Goal: Task Accomplishment & Management: Manage account settings

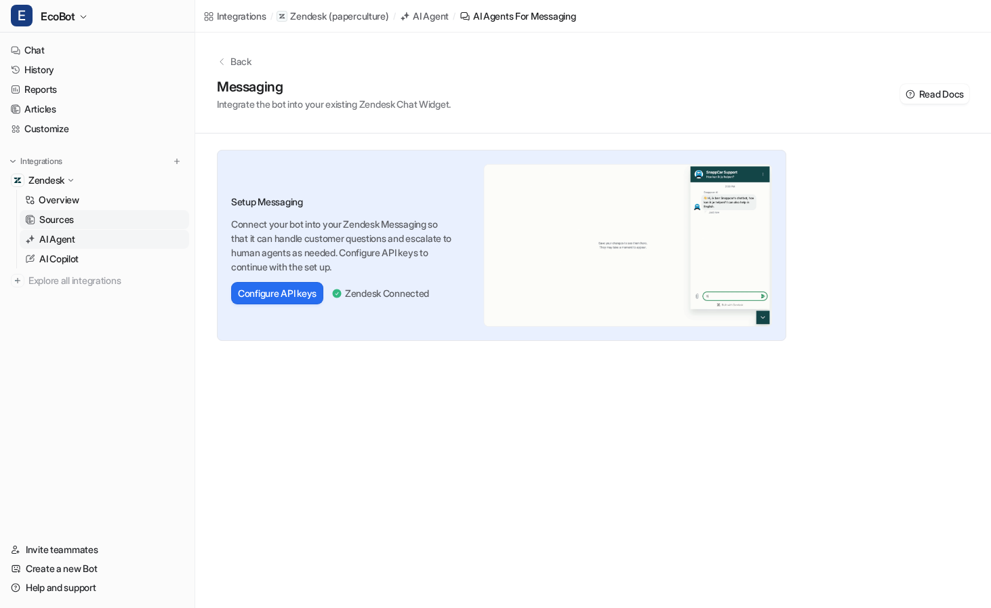
click at [69, 214] on p "Sources" at bounding box center [56, 220] width 35 height 14
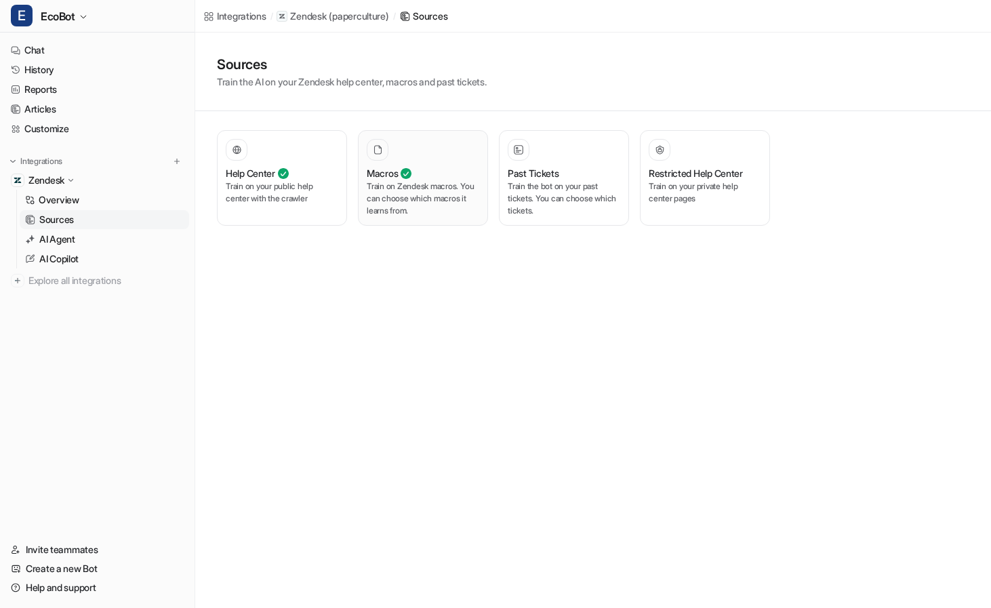
click at [441, 210] on p "Train on Zendesk macros. You can choose which macros it learns from." at bounding box center [423, 198] width 113 height 37
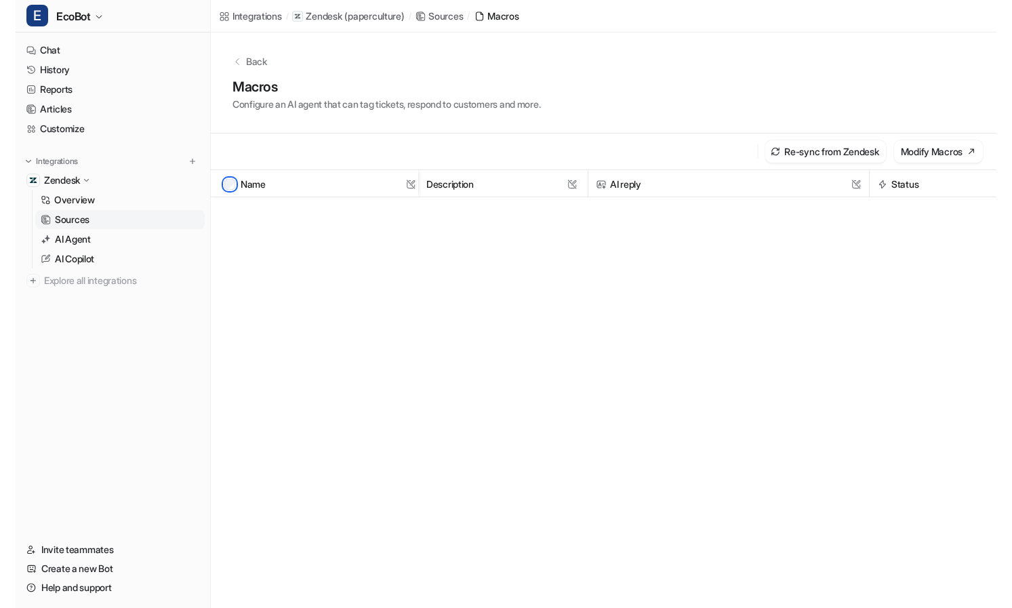
scroll to position [4631, 0]
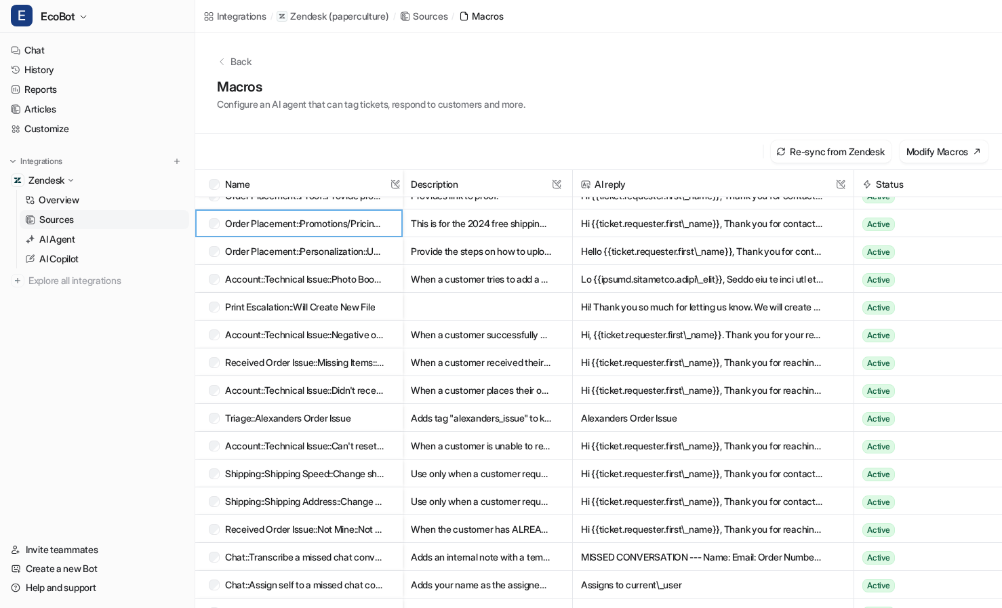
click at [99, 218] on link "Sources" at bounding box center [105, 219] width 170 height 19
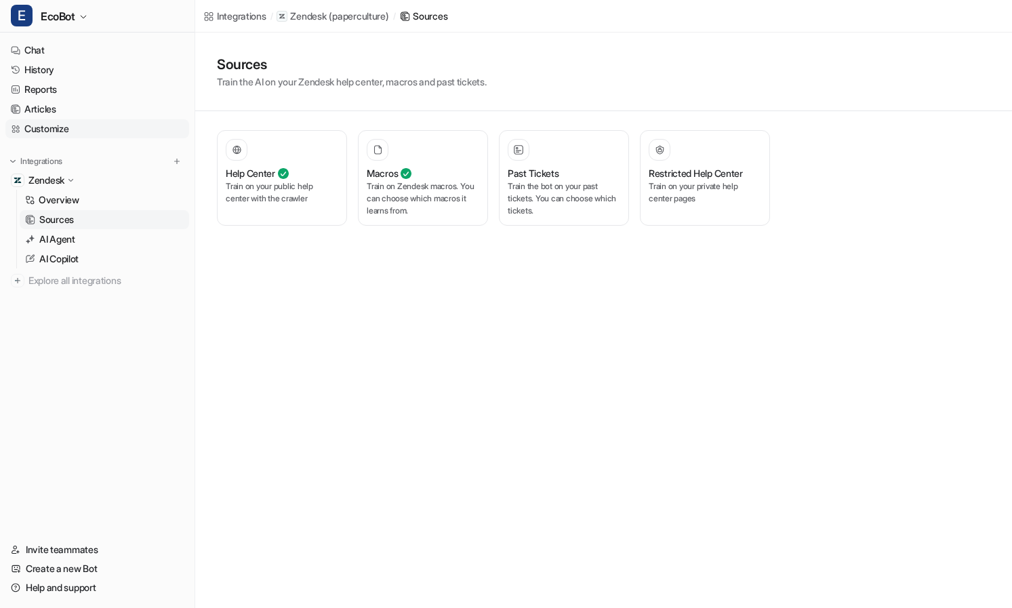
click at [119, 131] on link "Customize" at bounding box center [97, 128] width 184 height 19
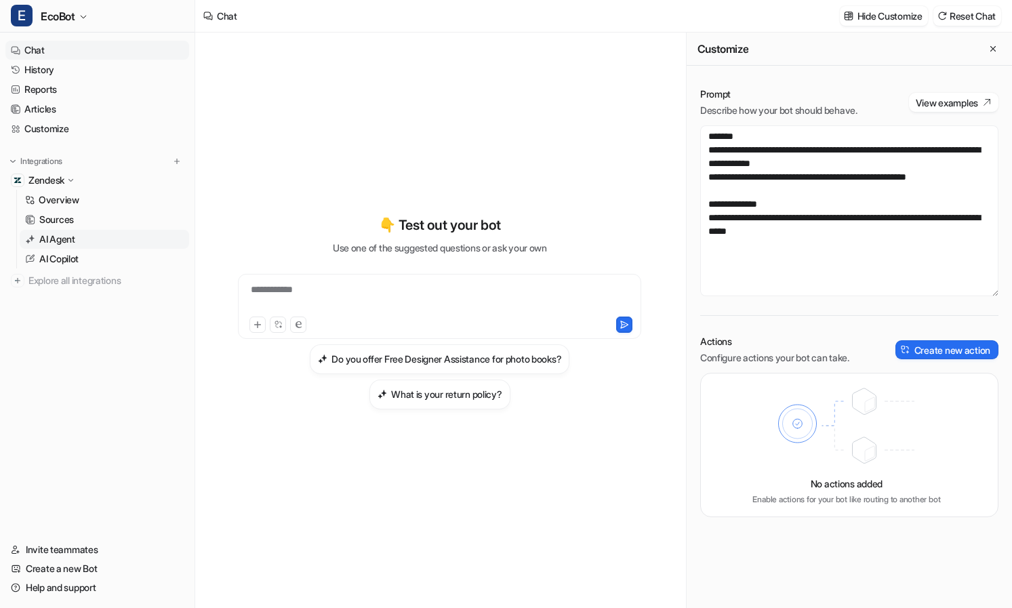
click at [71, 240] on p "AI Agent" at bounding box center [57, 240] width 36 height 14
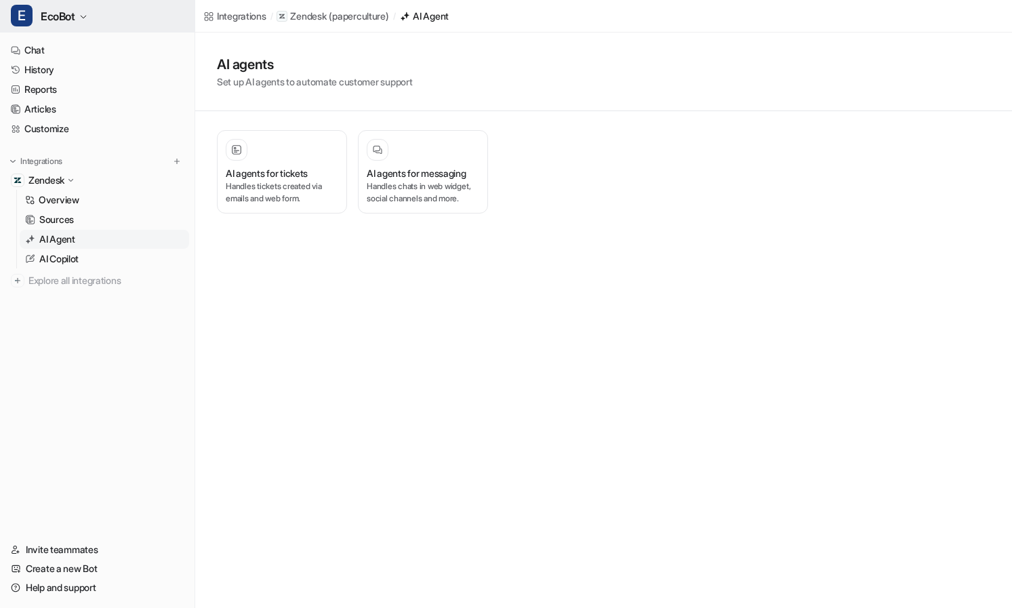
click at [71, 12] on span "EcoBot" at bounding box center [58, 16] width 35 height 19
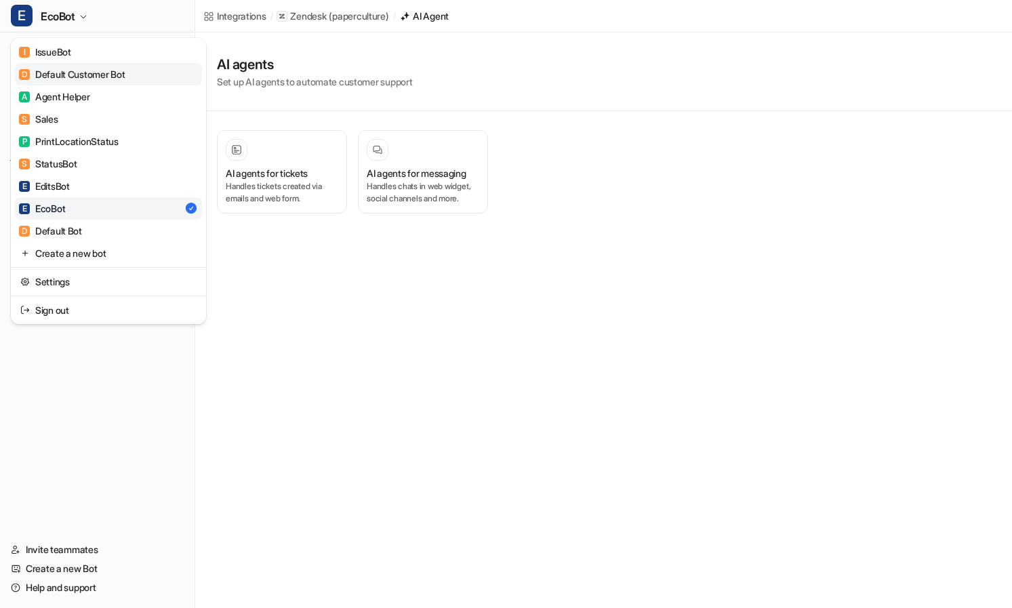
click at [87, 80] on div "D Default Customer Bot" at bounding box center [72, 74] width 106 height 14
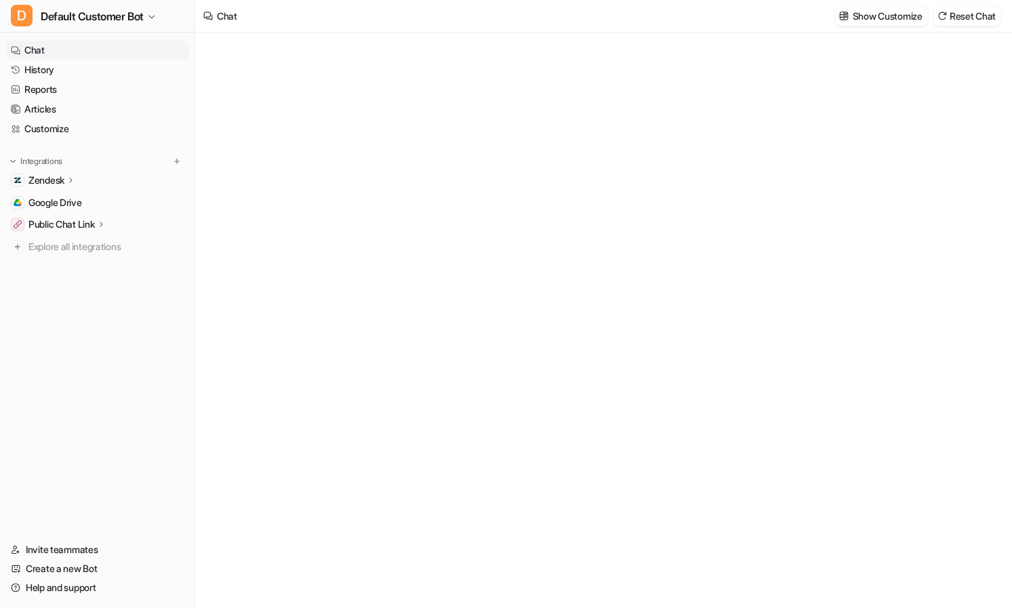
type textarea "**********"
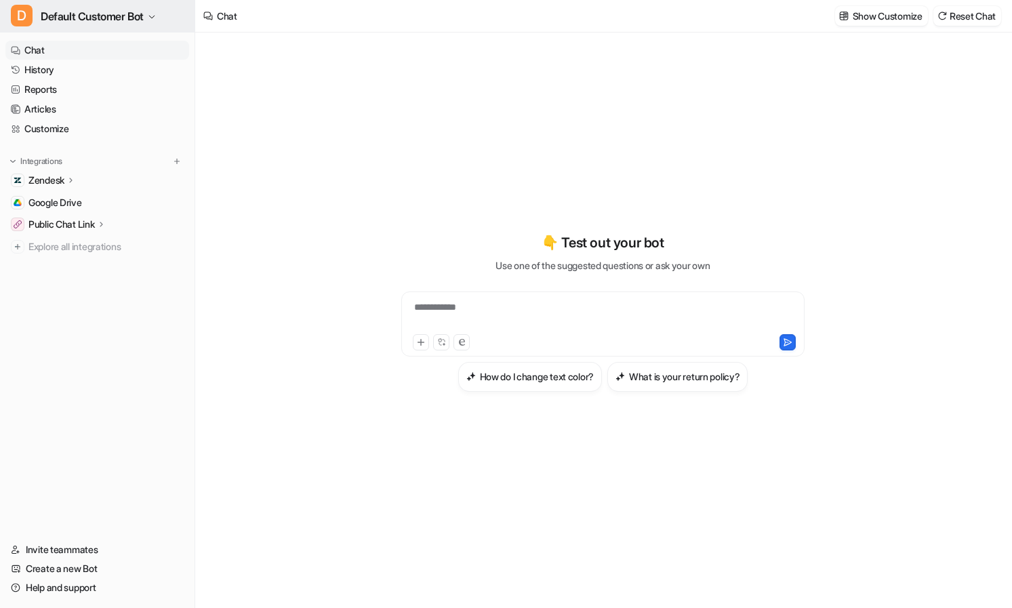
click at [95, 16] on span "Default Customer Bot" at bounding box center [92, 16] width 103 height 19
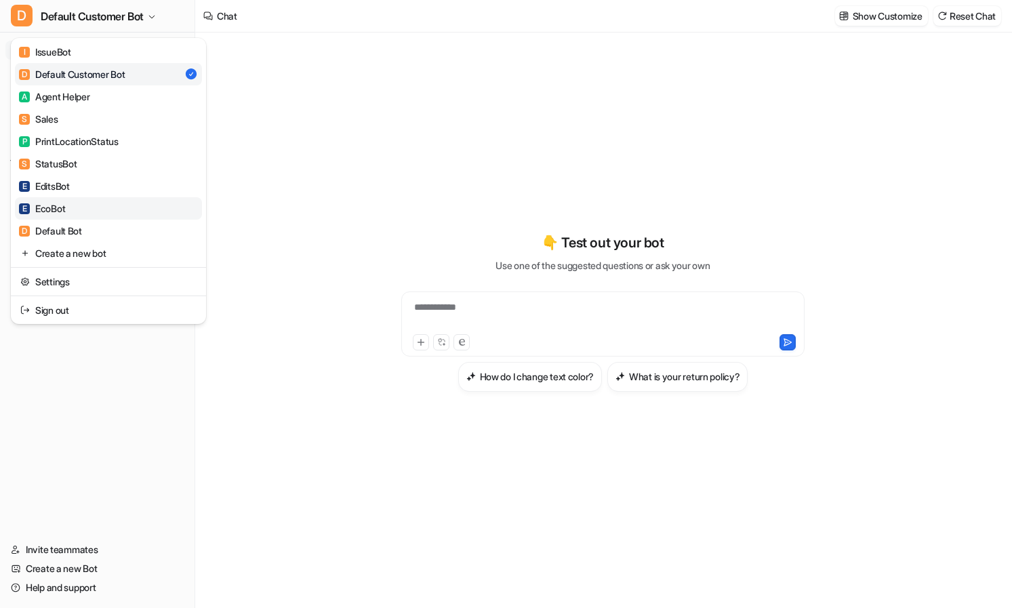
click at [138, 203] on link "E EcoBot" at bounding box center [108, 208] width 187 height 22
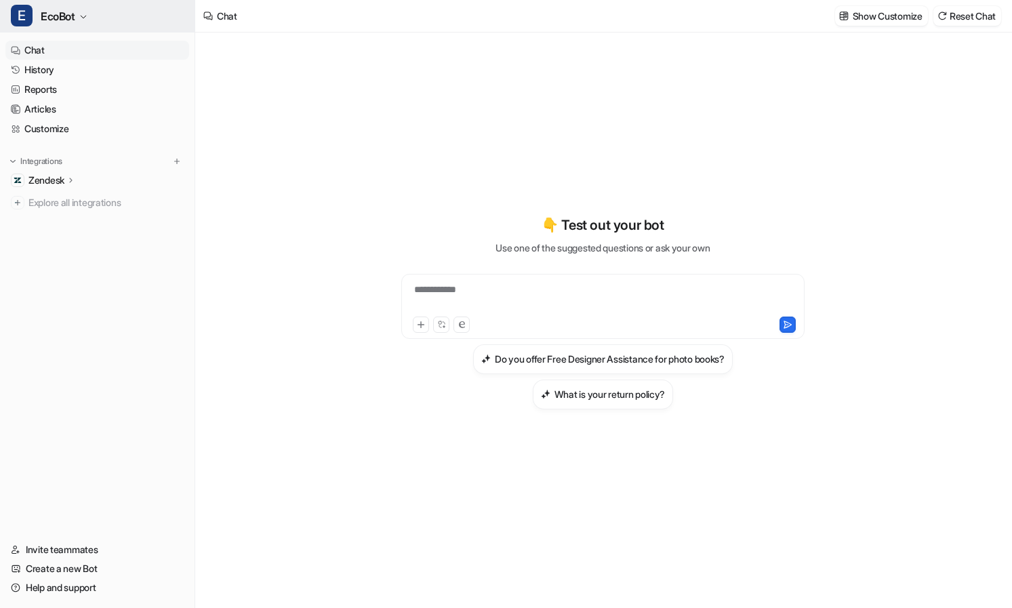
click at [64, 20] on span "EcoBot" at bounding box center [58, 16] width 35 height 19
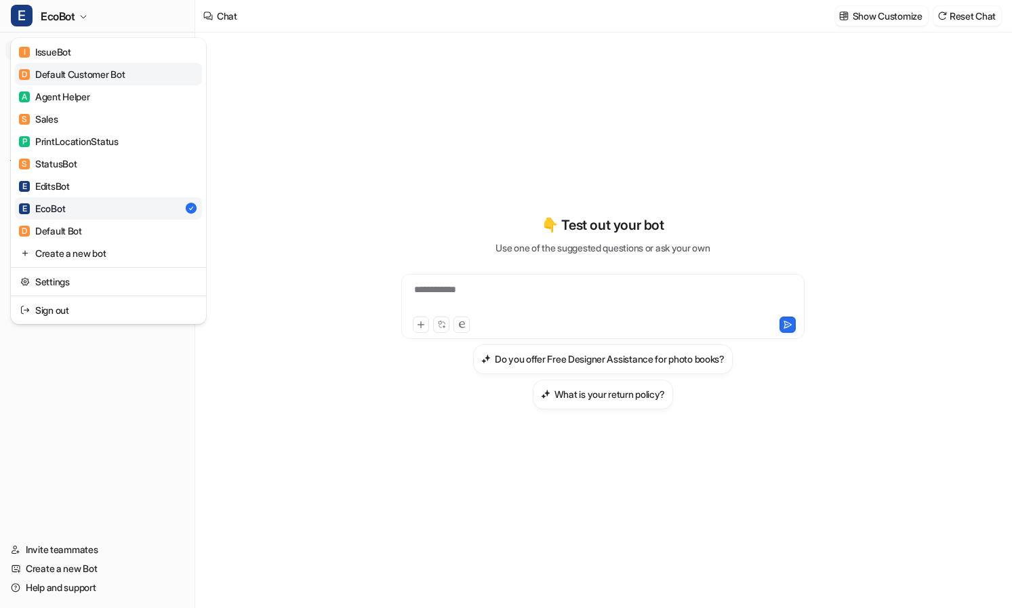
click at [71, 70] on div "D Default Customer Bot" at bounding box center [72, 74] width 106 height 14
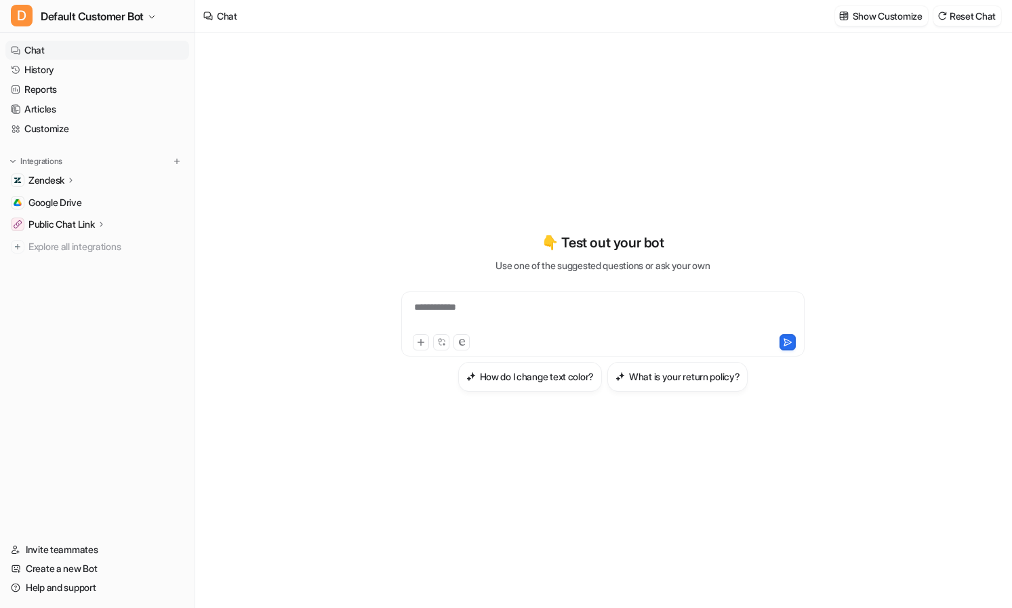
click at [57, 226] on p "Public Chat Link" at bounding box center [61, 225] width 66 height 14
click at [100, 15] on span "Default Customer Bot" at bounding box center [92, 16] width 103 height 19
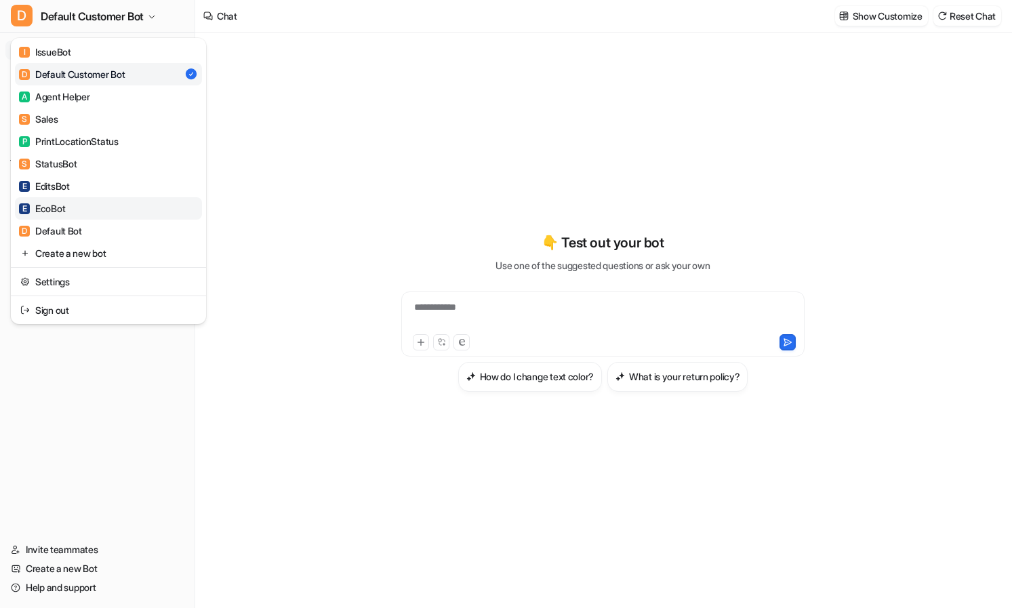
click at [115, 211] on link "E EcoBot" at bounding box center [108, 208] width 187 height 22
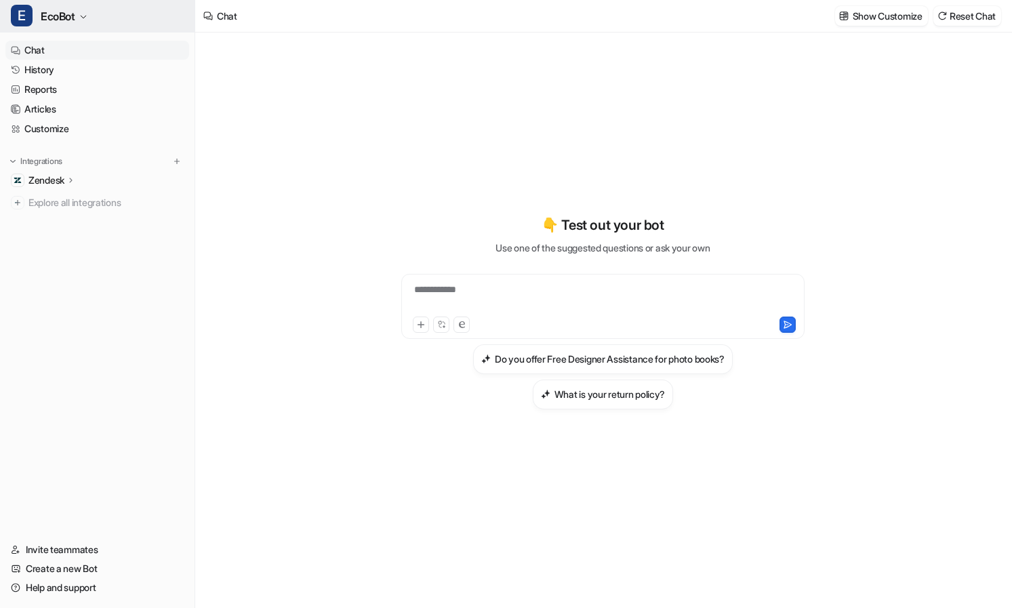
click at [62, 20] on span "EcoBot" at bounding box center [58, 16] width 35 height 19
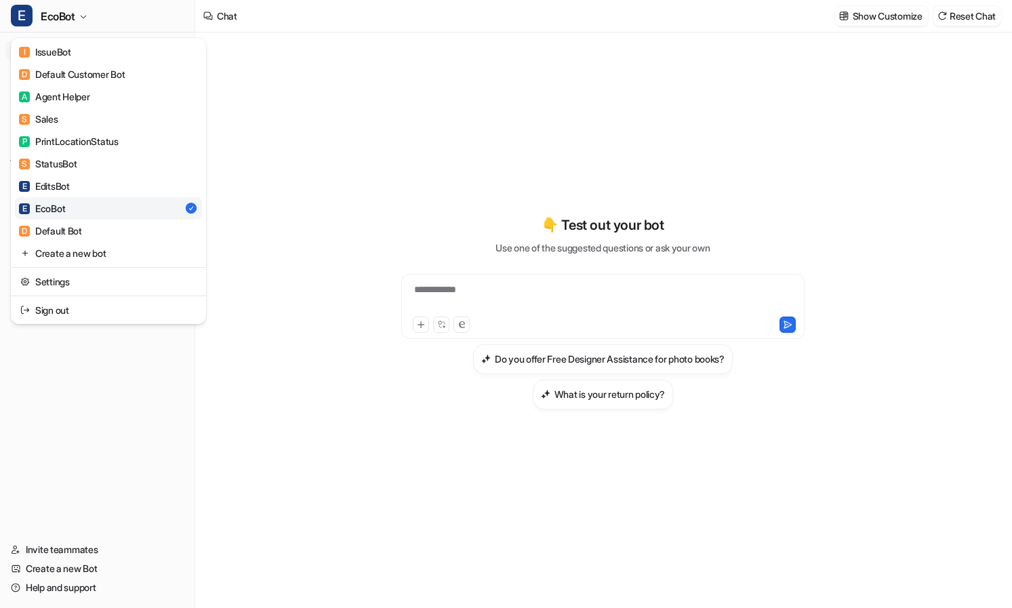
click at [112, 450] on div "E EcoBot I IssueBot D Default Customer Bot A Agent Helper S Sales P PrintLocati…" at bounding box center [97, 304] width 195 height 608
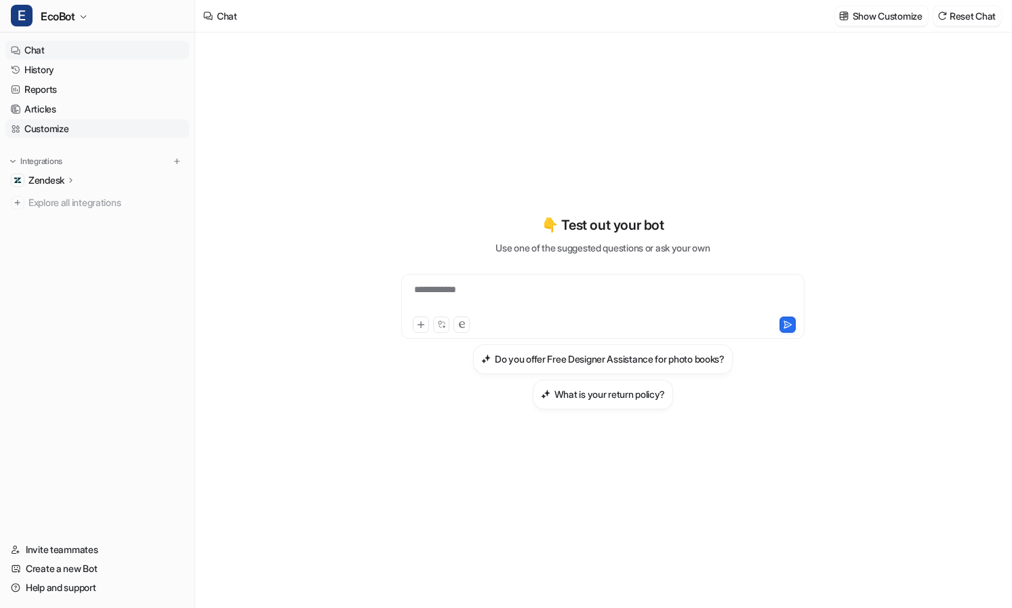
click at [95, 133] on link "Customize" at bounding box center [97, 128] width 184 height 19
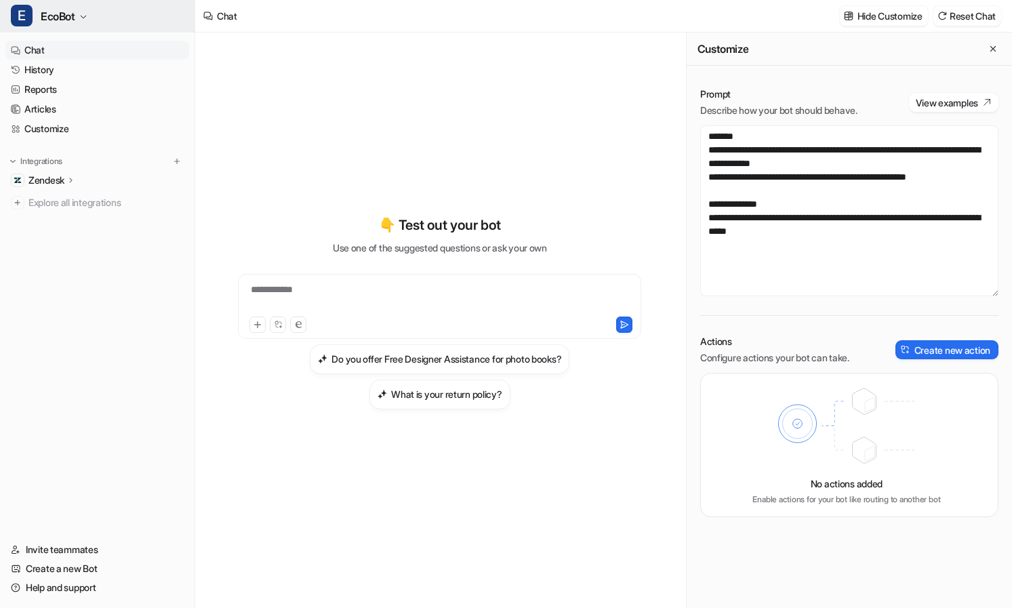
click at [64, 15] on span "EcoBot" at bounding box center [58, 16] width 35 height 19
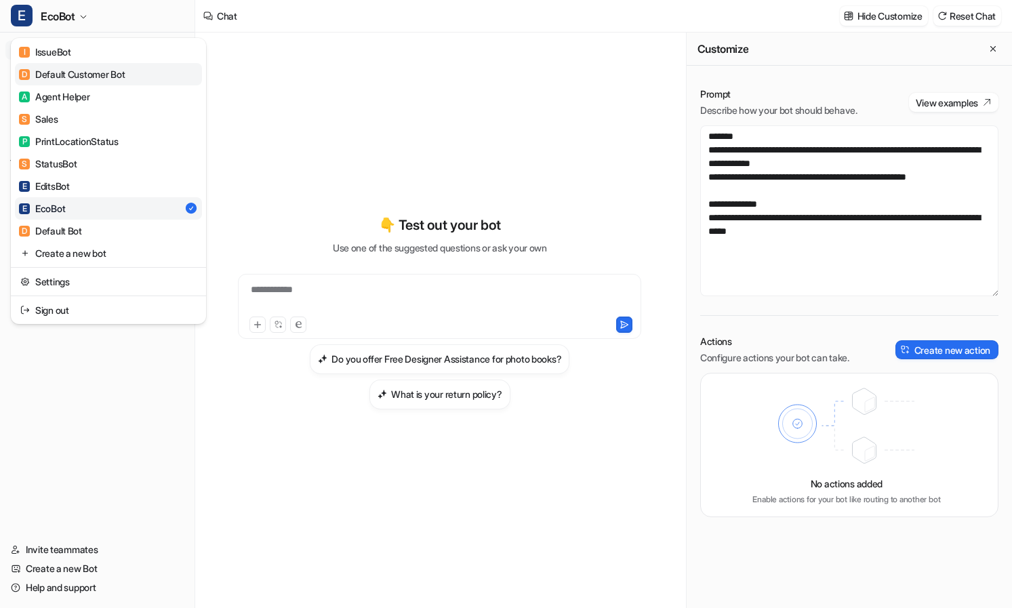
click at [104, 72] on div "D Default Customer Bot" at bounding box center [72, 74] width 106 height 14
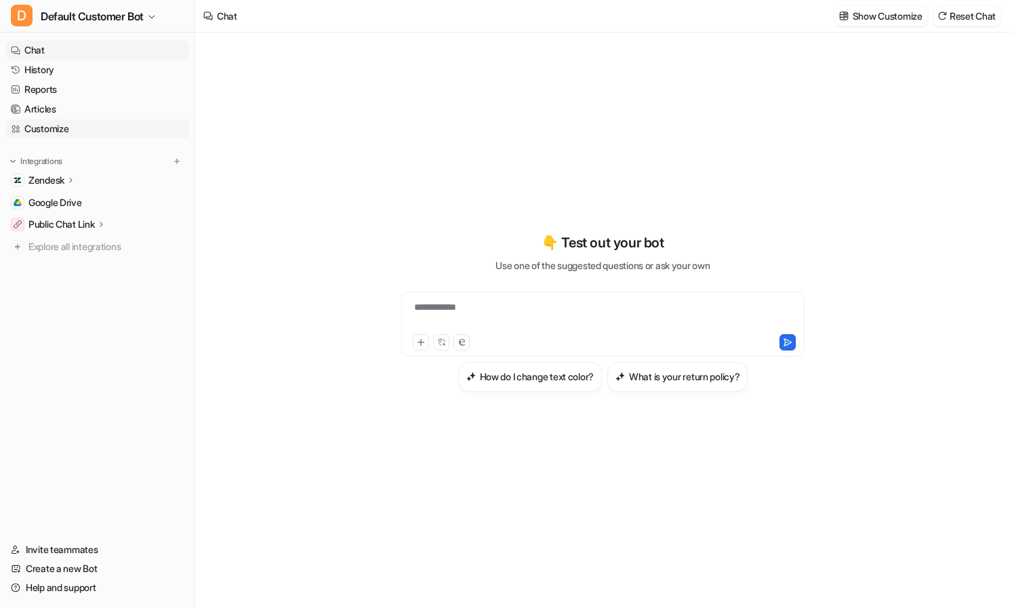
click at [67, 134] on link "Customize" at bounding box center [97, 128] width 184 height 19
